Goal: Transaction & Acquisition: Purchase product/service

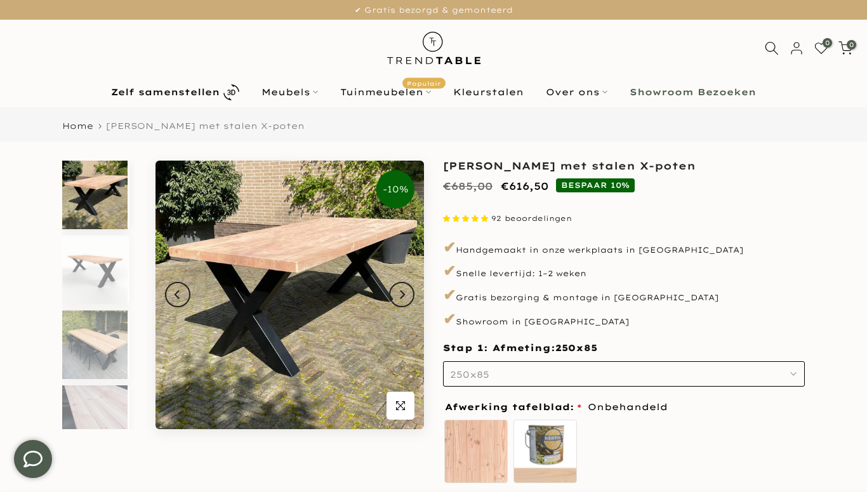
click at [795, 372] on icon "button" at bounding box center [793, 374] width 6 height 6
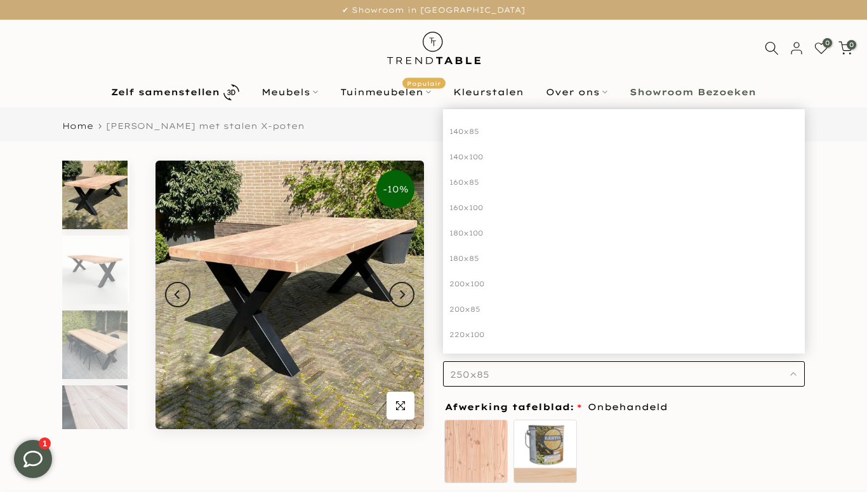
click at [577, 281] on div "200x100" at bounding box center [624, 283] width 362 height 25
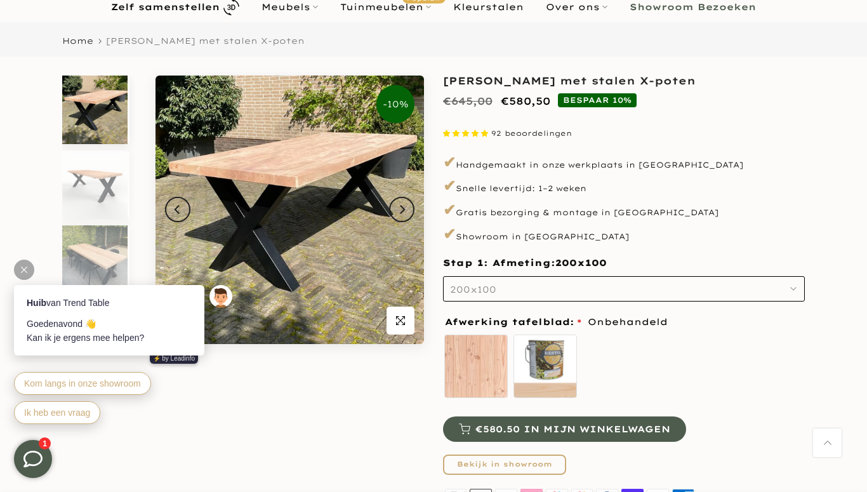
scroll to position [82, 0]
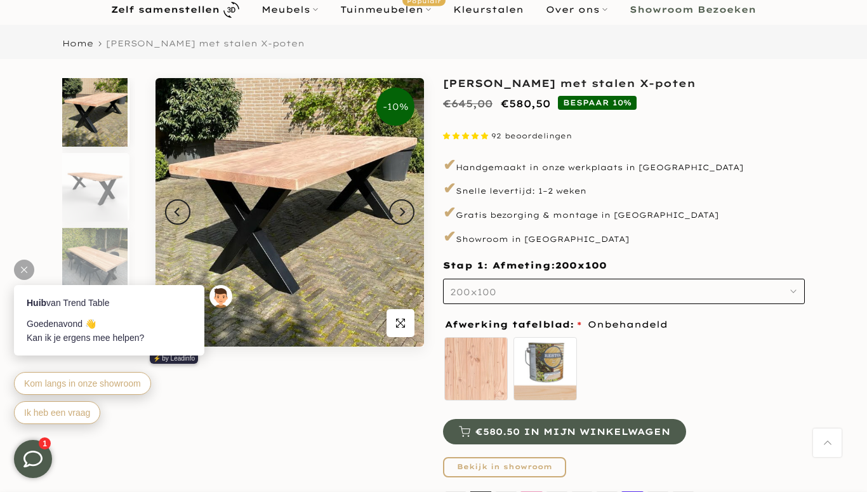
click at [86, 249] on body "Huib van Trend Table Goedenavond 👋 Kan ik je ergens mee helpen? ⚡️ by Leadinfo …" at bounding box center [124, 332] width 247 height 216
click at [93, 256] on div "Huib van Trend Table Goedenavond 👋 Kan ik je ergens mee helpen? ⚡️ by Leadinfo …" at bounding box center [124, 347] width 247 height 183
click at [401, 211] on icon "Next" at bounding box center [401, 212] width 9 height 10
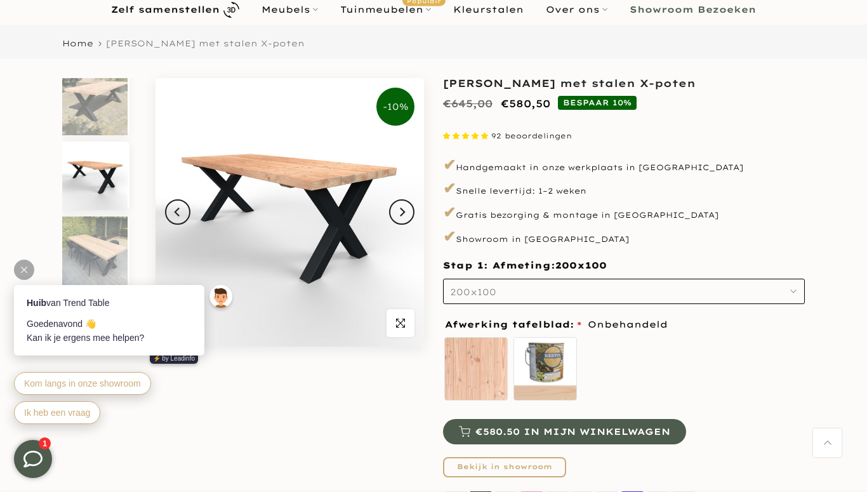
click at [408, 220] on button "Next" at bounding box center [401, 211] width 25 height 25
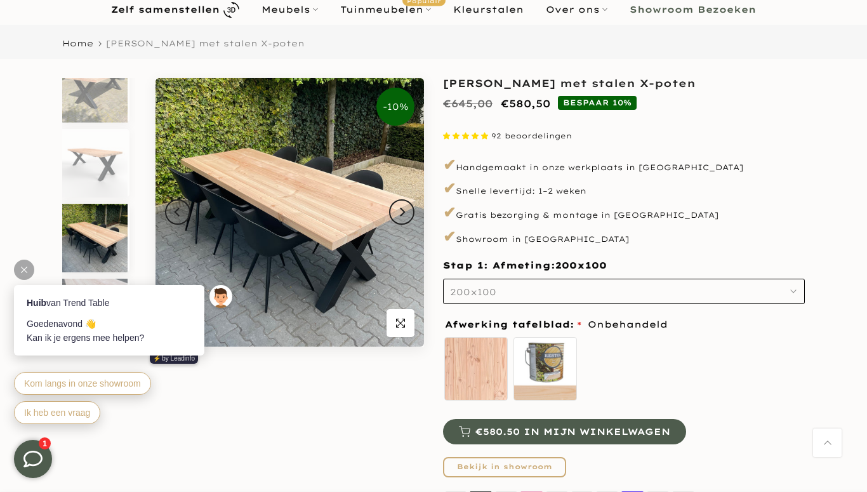
scroll to position [25, 0]
click at [404, 216] on icon "Next" at bounding box center [401, 212] width 9 height 10
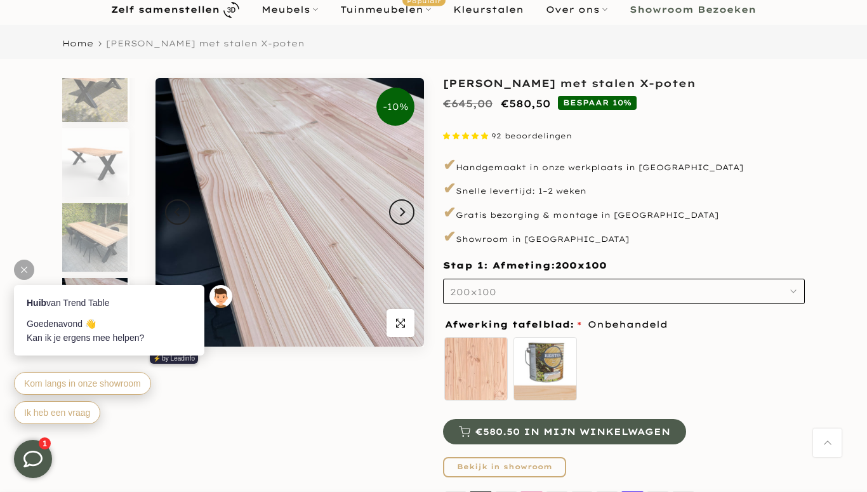
click at [409, 213] on button "Next" at bounding box center [401, 211] width 25 height 25
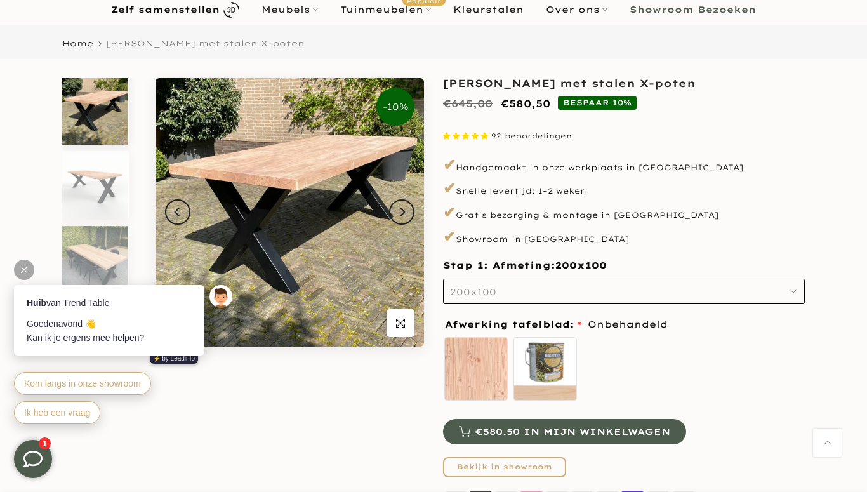
scroll to position [0, 0]
click at [185, 204] on button "Previous" at bounding box center [177, 211] width 25 height 25
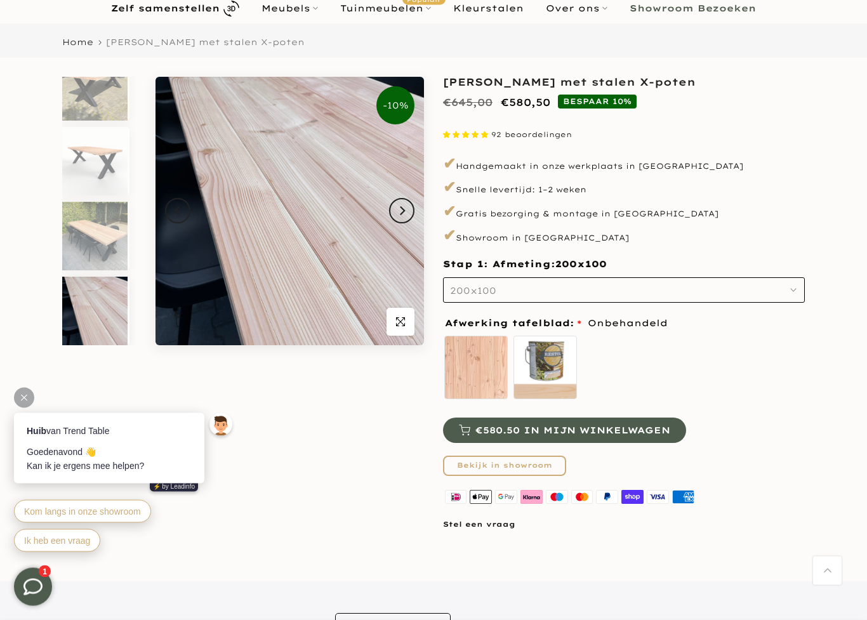
scroll to position [88, 0]
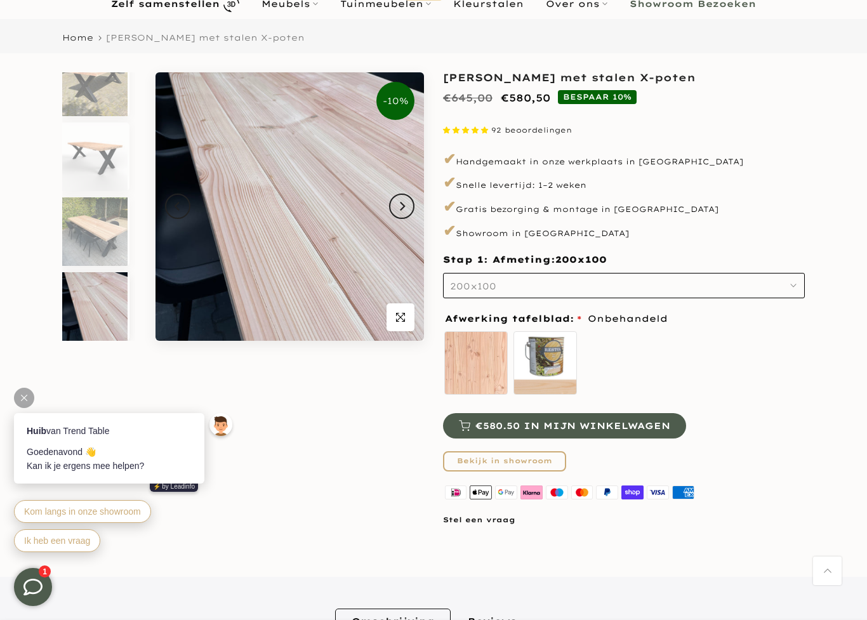
click at [555, 353] on label "zelf behandelen - beits meegeleverd" at bounding box center [544, 362] width 63 height 63
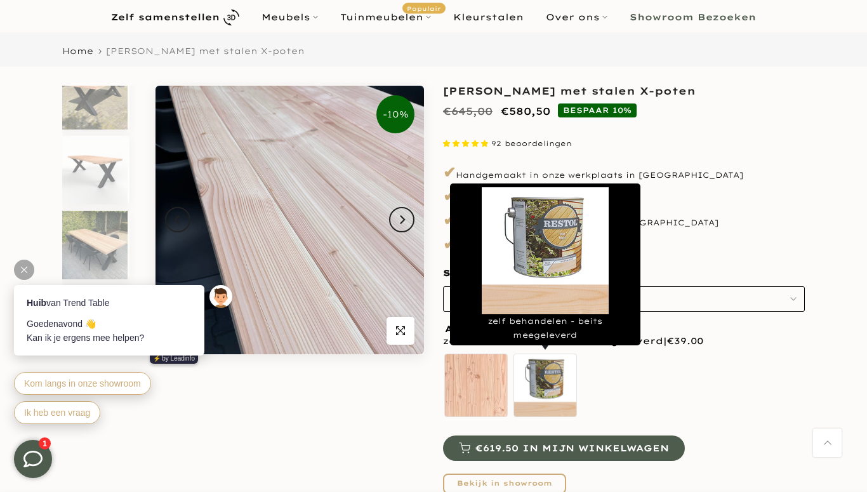
scroll to position [74, 0]
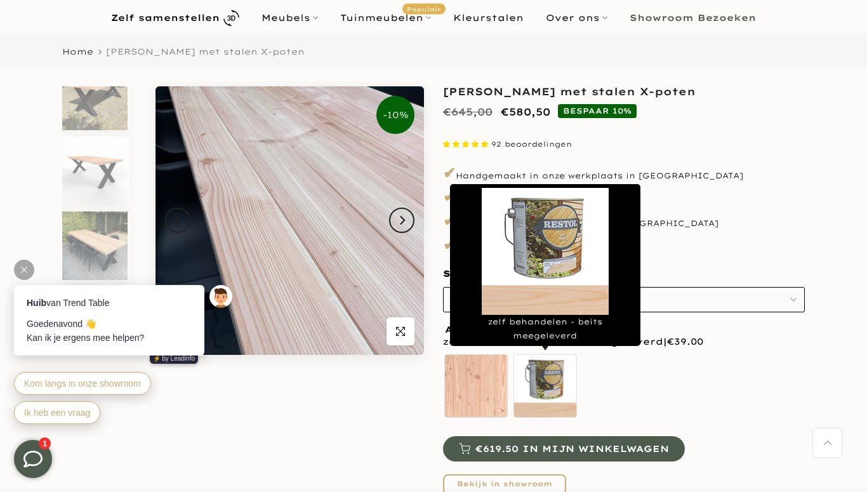
click at [585, 249] on p "✔ Showroom in [GEOGRAPHIC_DATA]" at bounding box center [624, 245] width 362 height 22
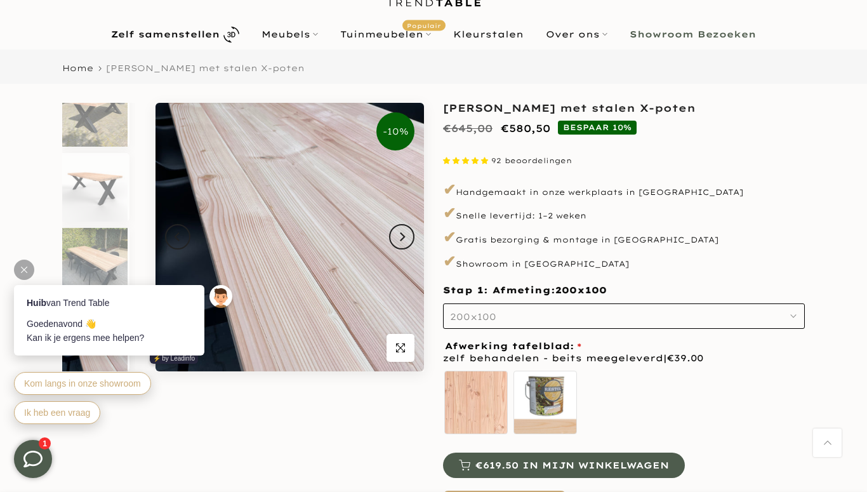
scroll to position [0, 0]
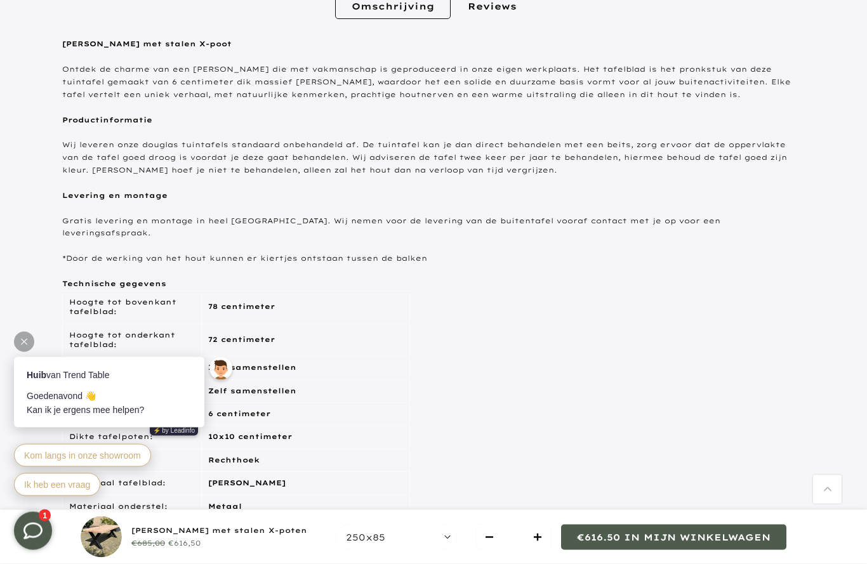
scroll to position [642, 0]
